Goal: Task Accomplishment & Management: Complete application form

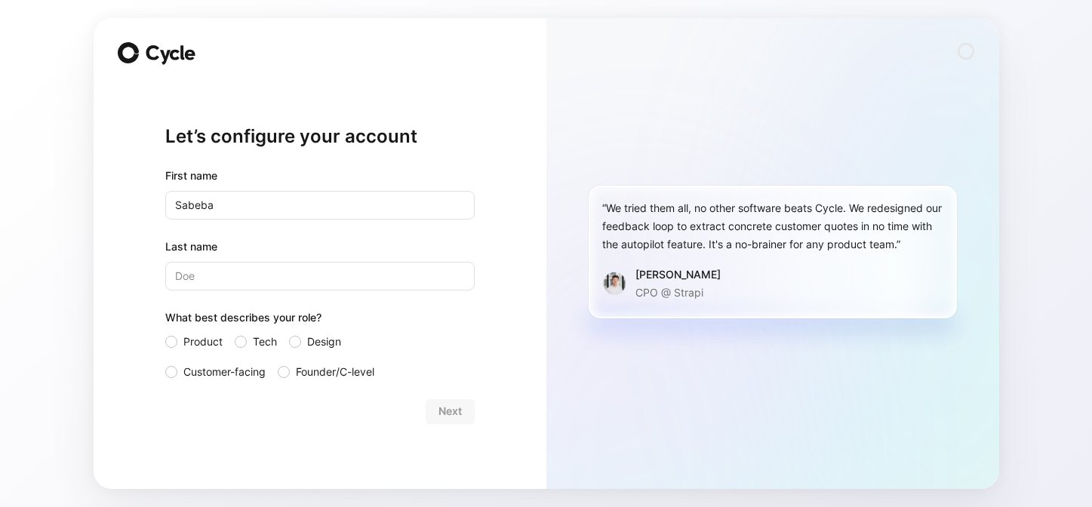
type input "Sabeba"
click at [460, 274] on input "Last name" at bounding box center [319, 276] width 309 height 29
type input "Alladin"
click at [276, 373] on div "Product Tech Design Customer-facing Founder/C-level" at bounding box center [319, 357] width 309 height 48
click at [285, 375] on div at bounding box center [284, 372] width 12 height 12
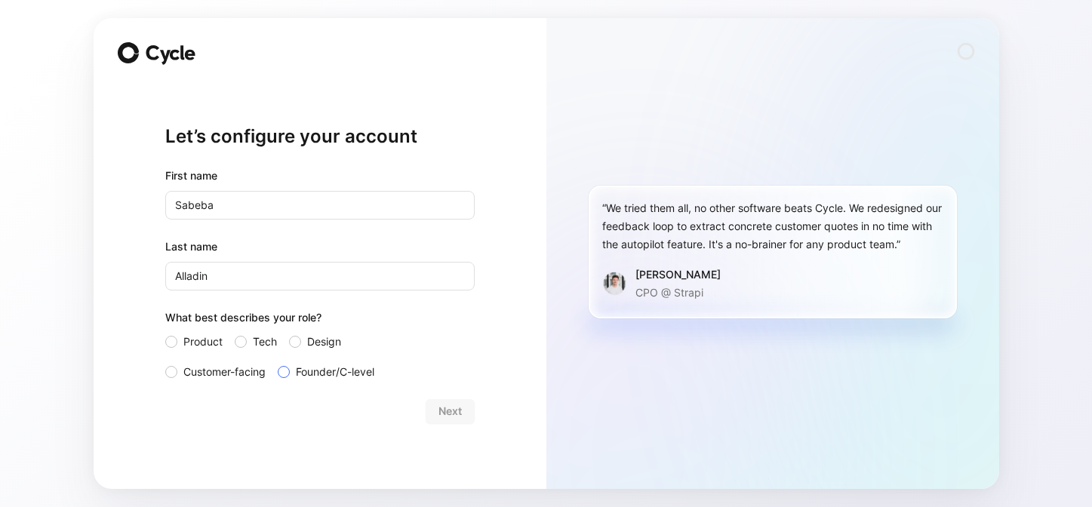
click at [278, 363] on input "Founder/C-level" at bounding box center [278, 363] width 0 height 0
click at [451, 420] on span "Next" at bounding box center [449, 411] width 23 height 18
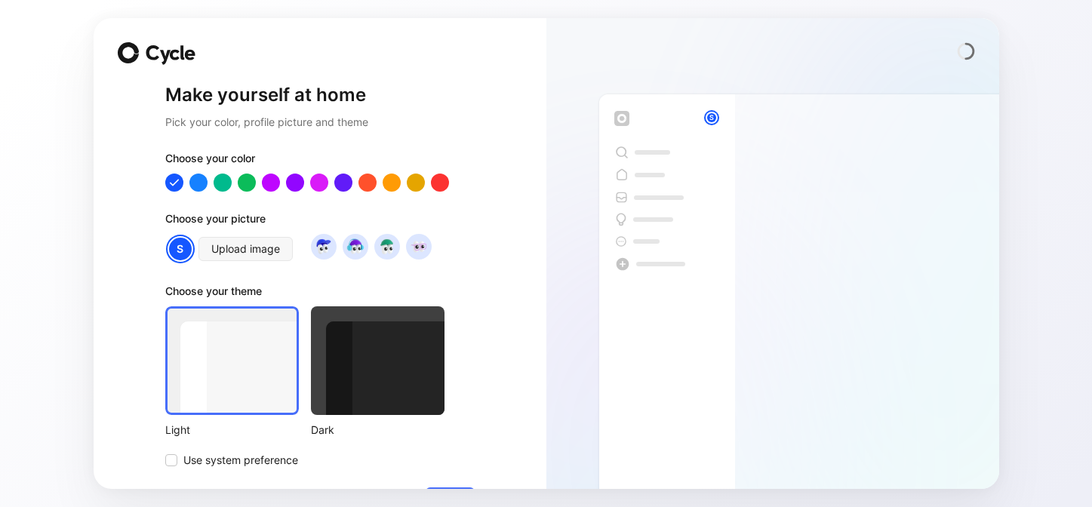
scroll to position [47, 0]
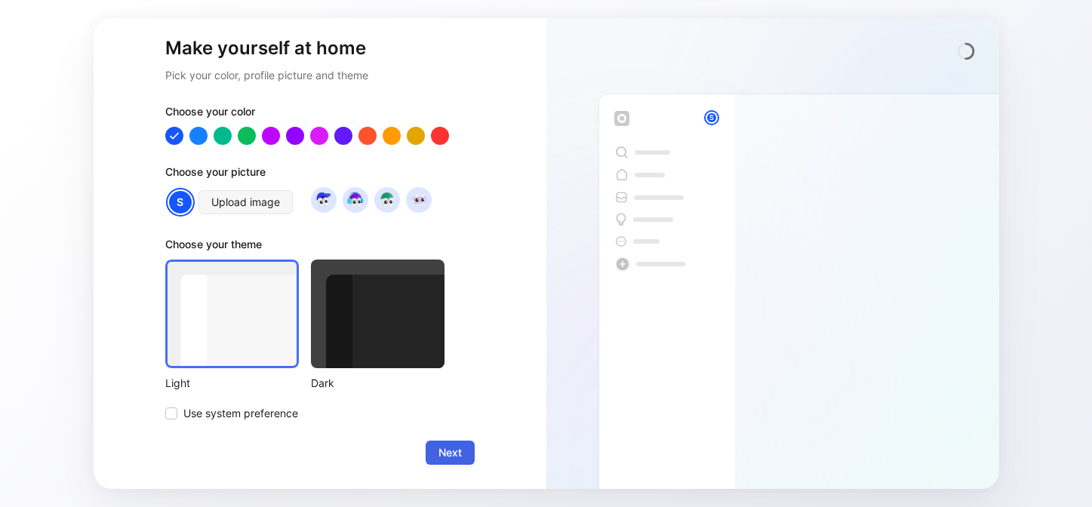
click at [451, 457] on span "Next" at bounding box center [449, 453] width 23 height 18
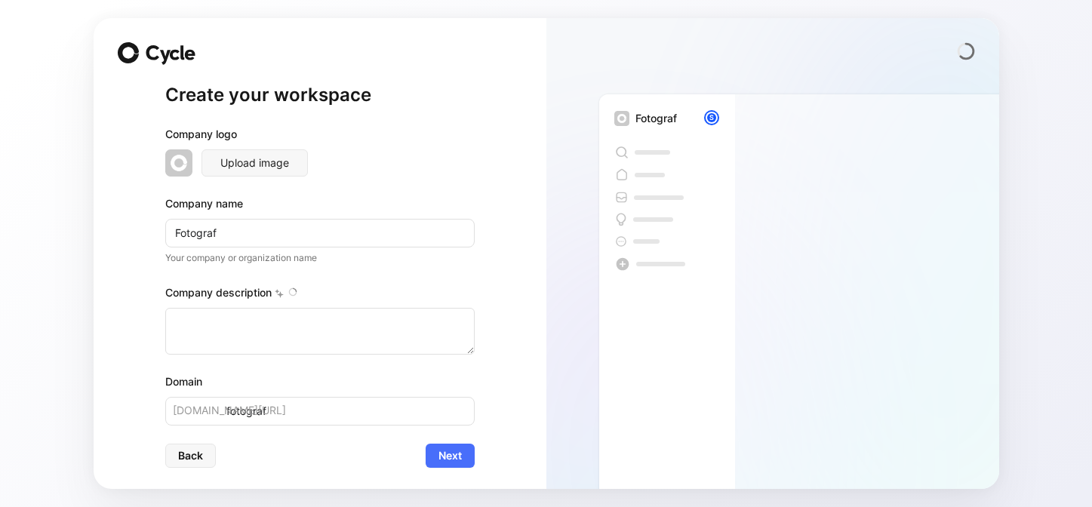
type textarea "Ihr Fotograf für die besonderen Momente! Egal ob Babybauch-, Newborn-, Hochzeit…"
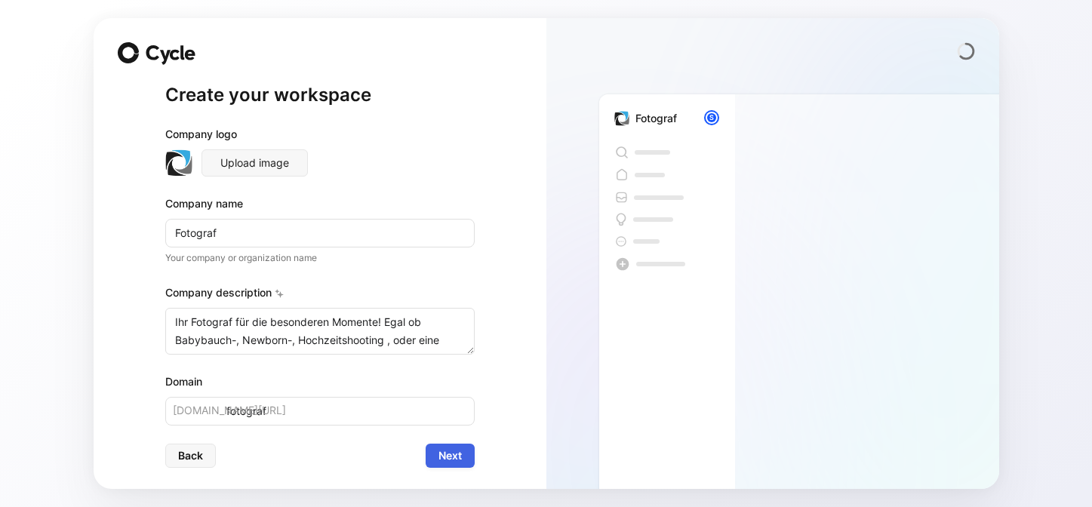
click at [451, 458] on span "Next" at bounding box center [449, 456] width 23 height 18
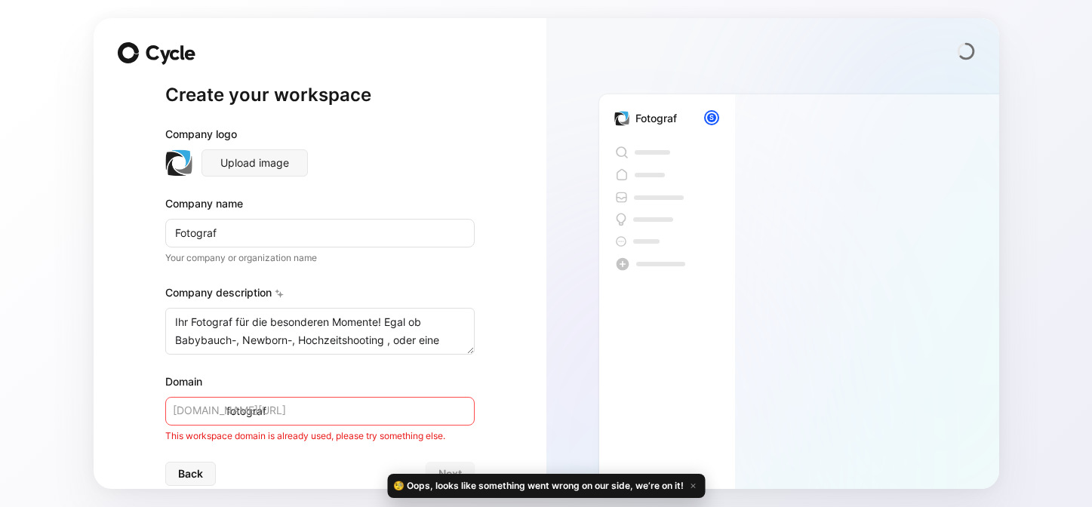
scroll to position [21, 0]
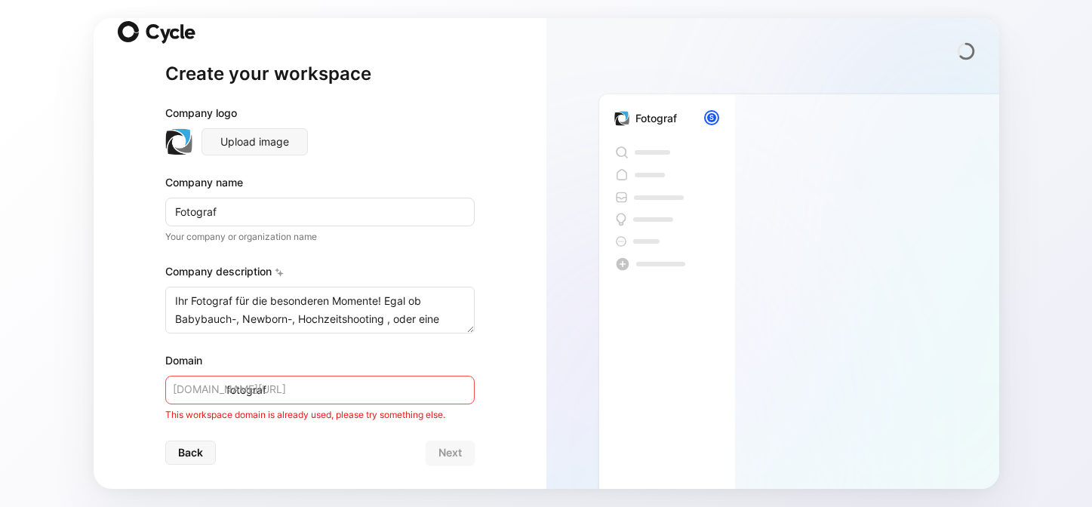
click at [219, 393] on span "[DOMAIN_NAME][URL]" at bounding box center [229, 389] width 113 height 18
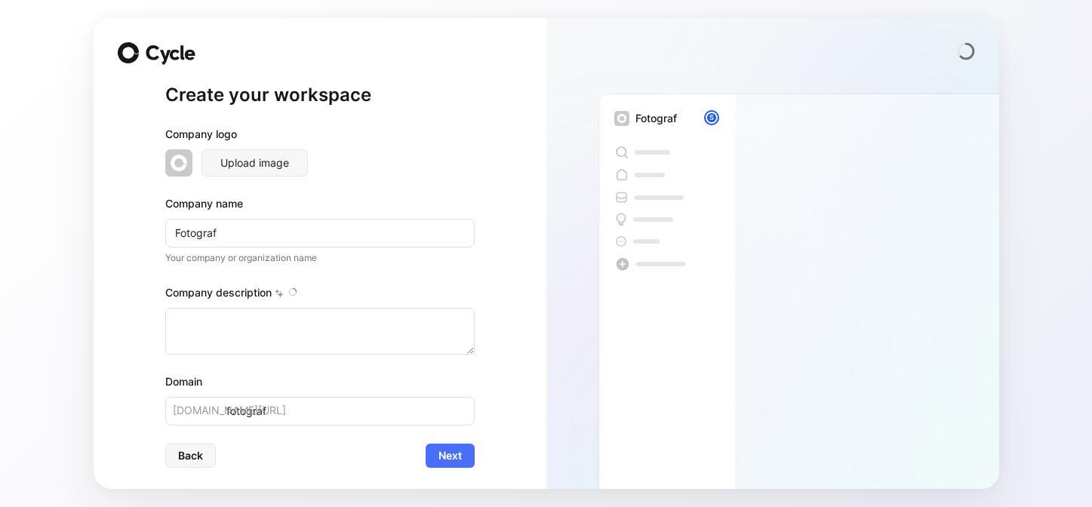
type textarea "Ihr Fotograf für die besonderen Momente! Egal ob Babybauch-, Newborn-, Hochzeit…"
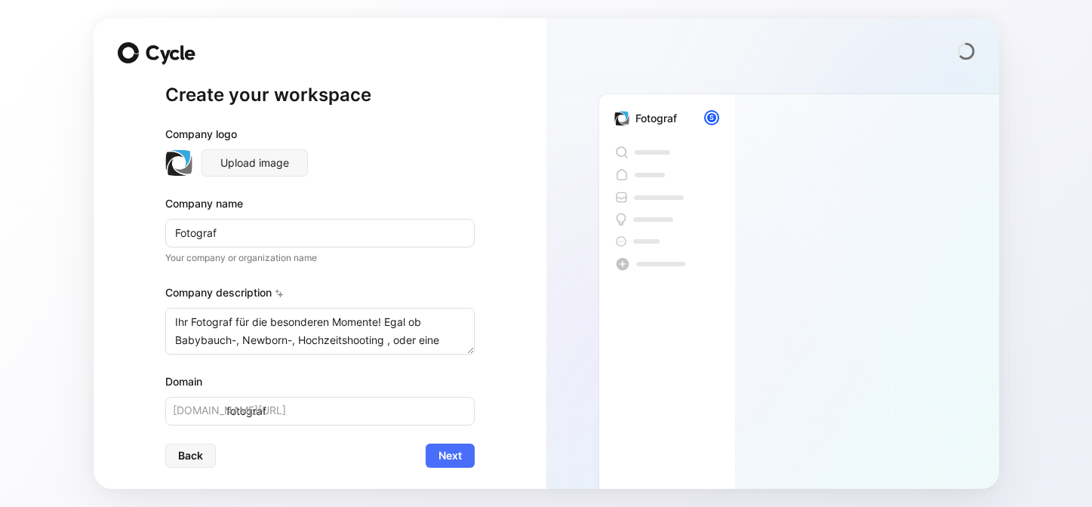
scroll to position [3, 0]
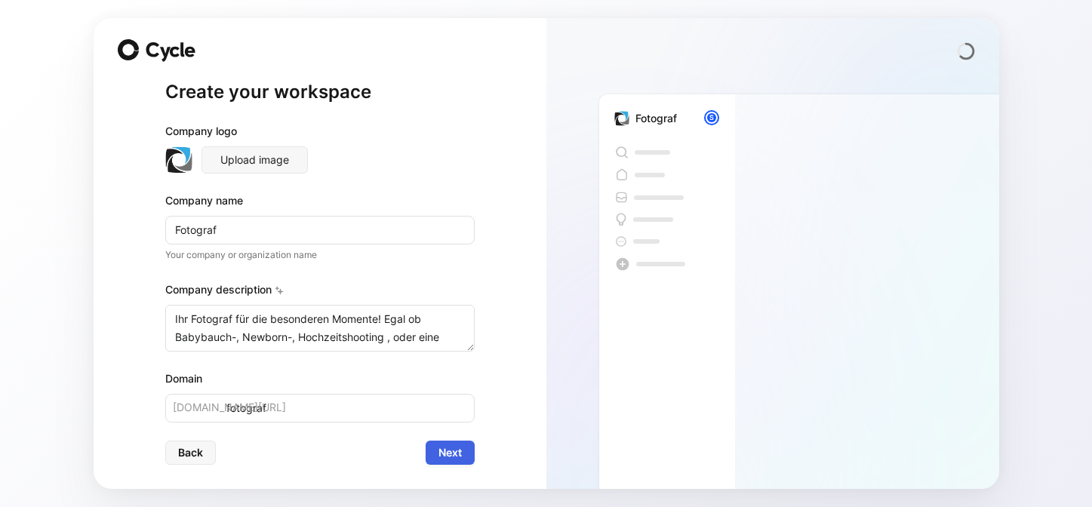
click at [448, 452] on span "Next" at bounding box center [449, 453] width 23 height 18
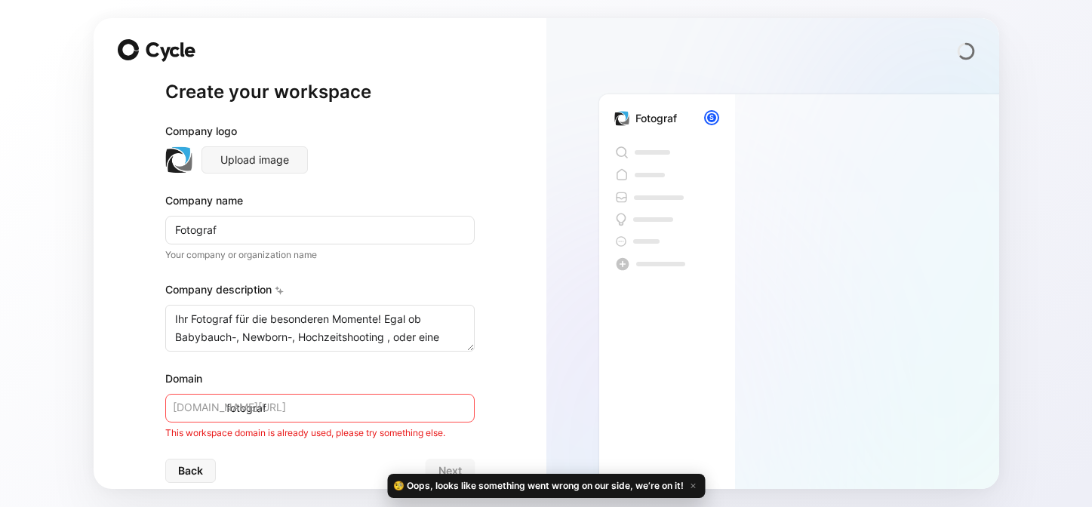
click at [332, 414] on input "fotograf" at bounding box center [319, 408] width 309 height 29
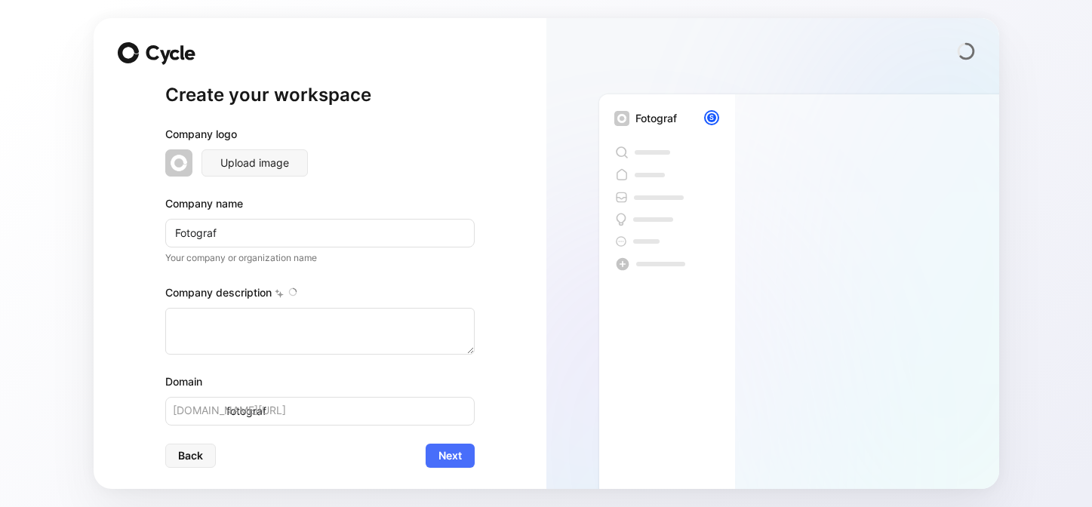
type textarea "Ihr Fotograf für die besonderen Momente! Egal ob Babybauch-, Newborn-, Hochzeit…"
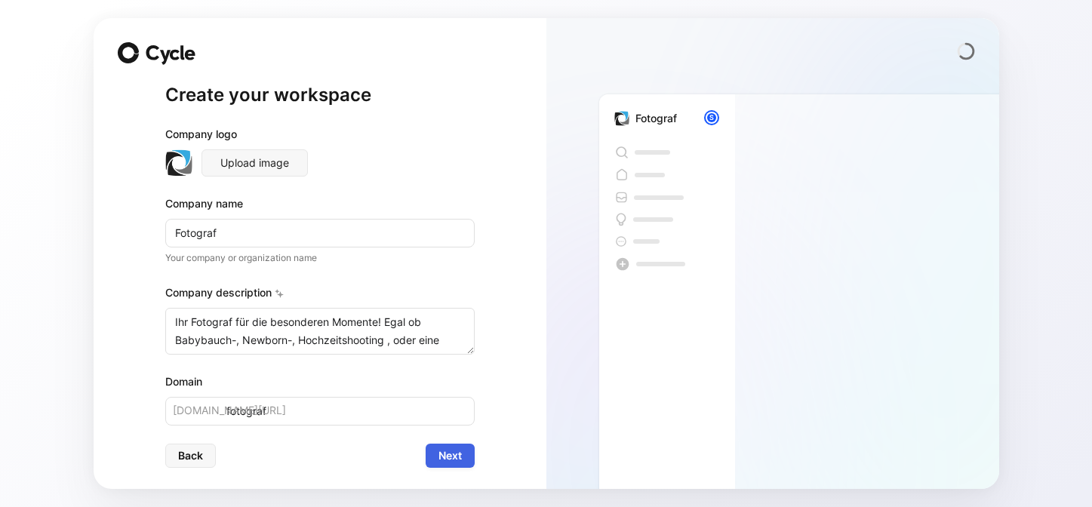
click at [448, 453] on span "Next" at bounding box center [449, 456] width 23 height 18
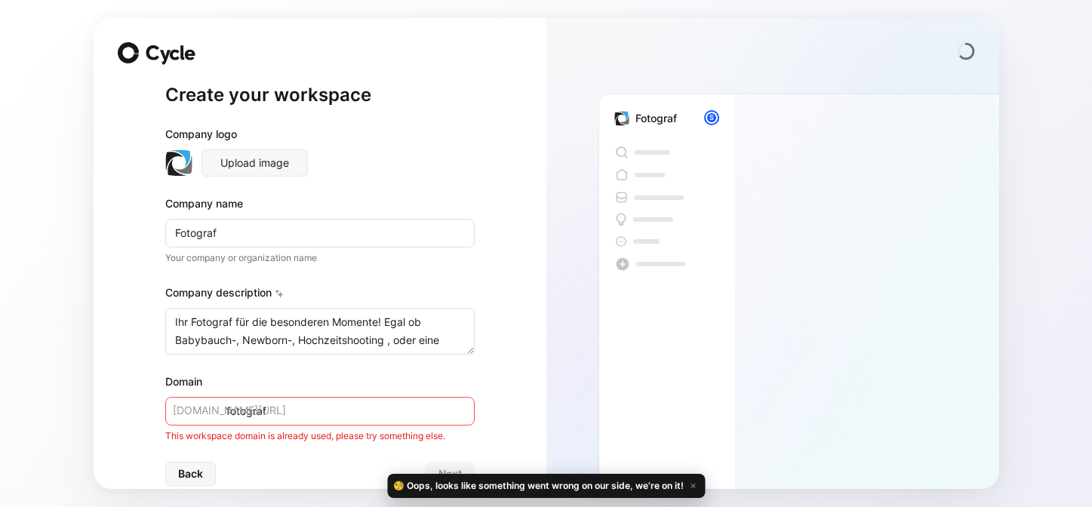
scroll to position [21, 0]
